Goal: Transaction & Acquisition: Purchase product/service

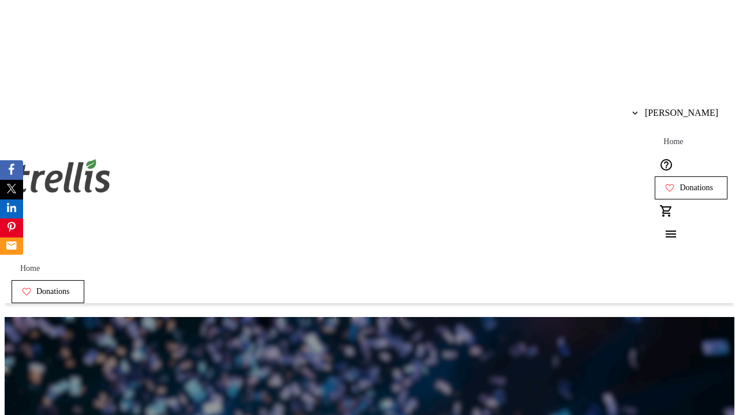
click at [679, 183] on span "Donations" at bounding box center [695, 187] width 33 height 9
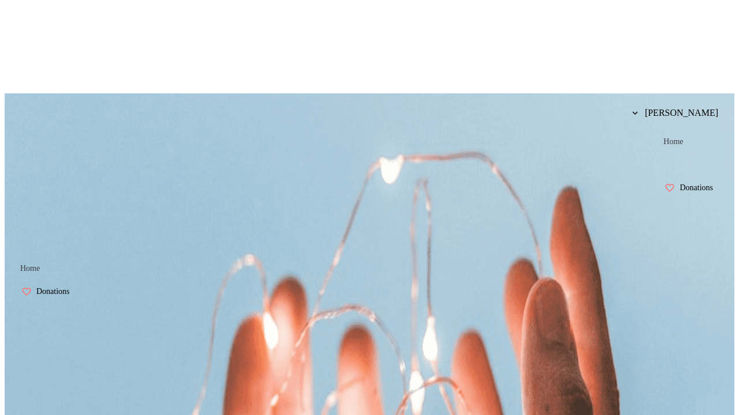
scroll to position [2, 0]
